Goal: Information Seeking & Learning: Learn about a topic

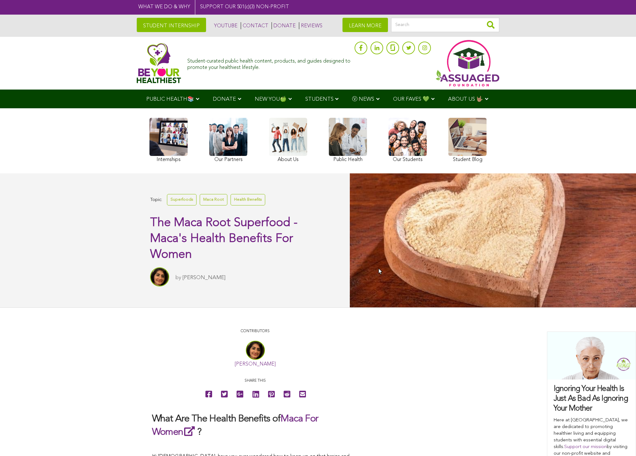
scroll to position [95, 0]
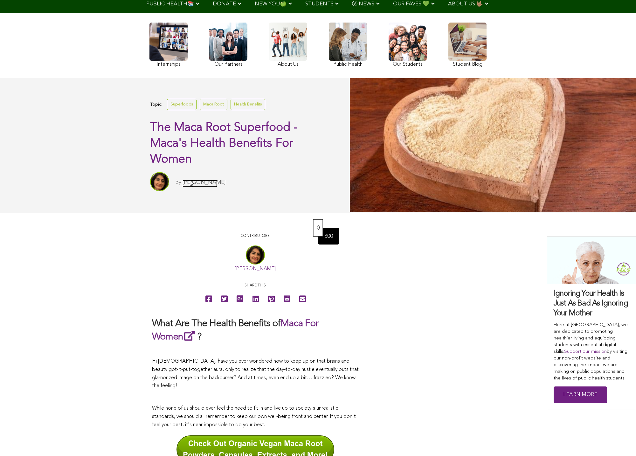
click at [190, 181] on link "[PERSON_NAME]" at bounding box center [203, 182] width 43 height 5
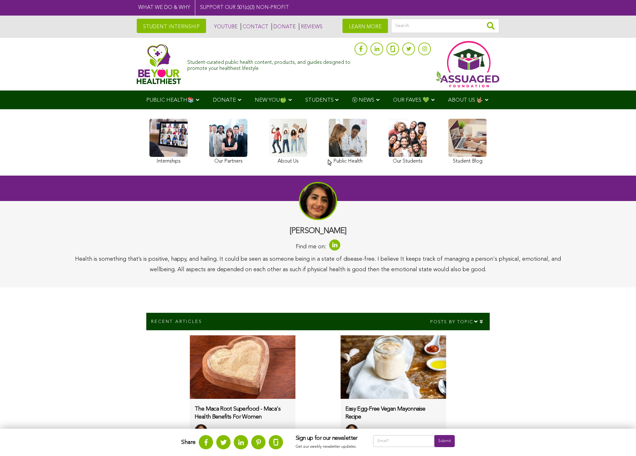
scroll to position [191, 0]
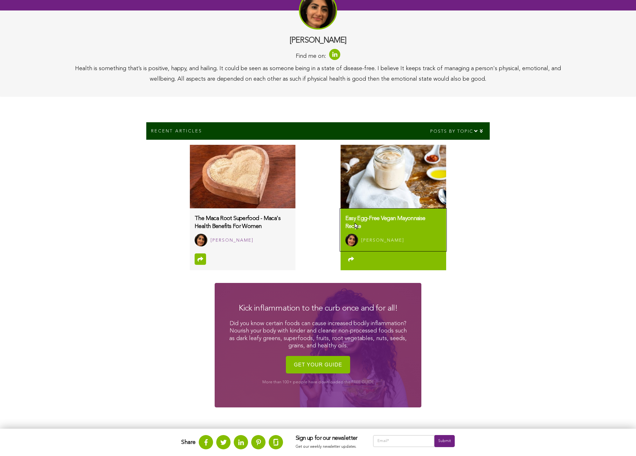
click at [355, 225] on h3 "Easy Egg-Free Vegan Mayonnaise Recipe" at bounding box center [393, 223] width 96 height 16
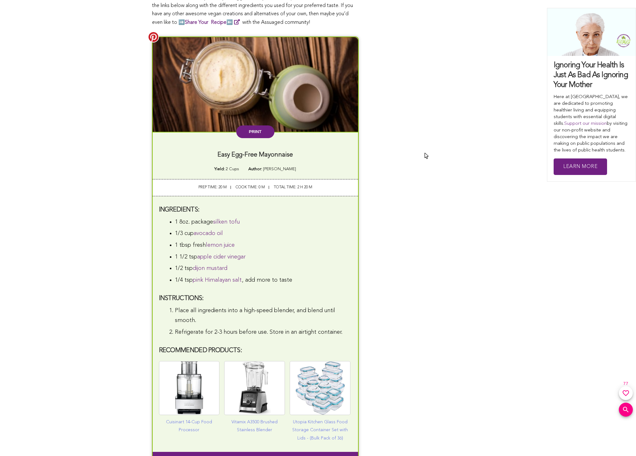
scroll to position [1269, 0]
